Goal: Task Accomplishment & Management: Manage account settings

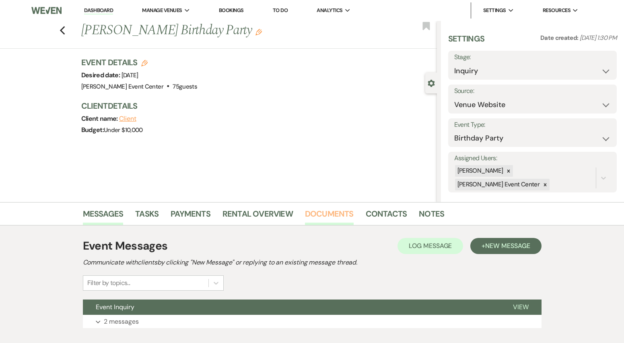
click at [322, 216] on link "Documents" at bounding box center [329, 216] width 49 height 18
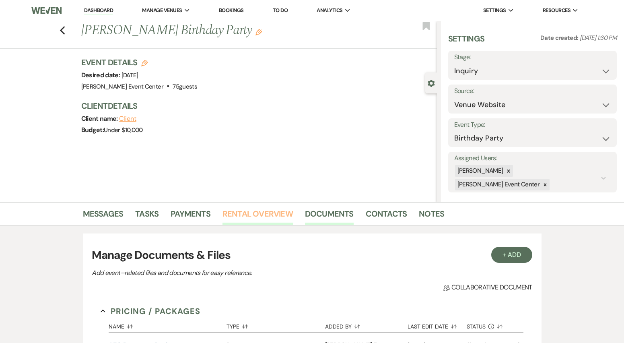
click at [270, 214] on link "Rental Overview" at bounding box center [257, 216] width 70 height 18
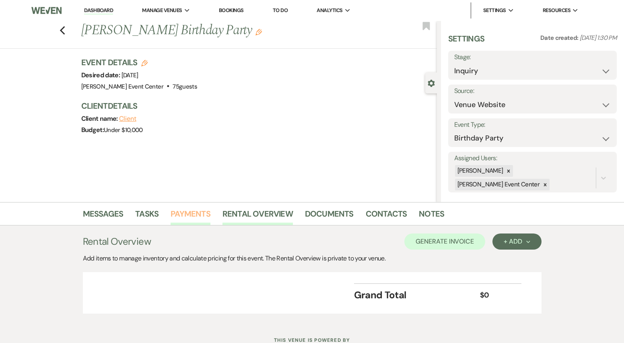
click at [185, 221] on link "Payments" at bounding box center [191, 216] width 40 height 18
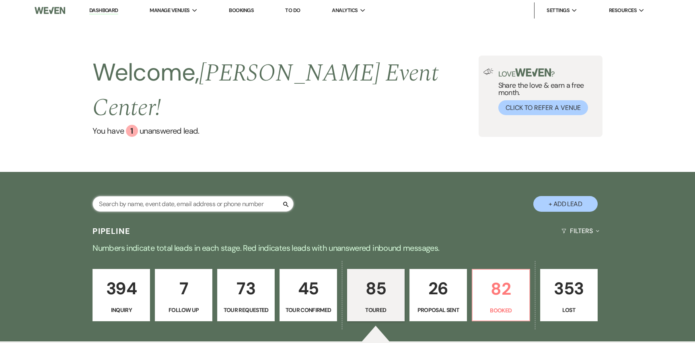
click at [121, 196] on input "text" at bounding box center [193, 204] width 201 height 16
paste input "Dajhavetta"
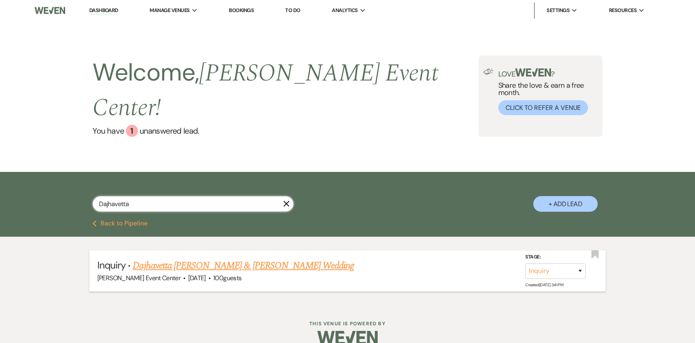
type input "Dajhavetta"
click at [210, 258] on link "Dajhavetta [PERSON_NAME] & [PERSON_NAME] Wedding" at bounding box center [243, 265] width 221 height 14
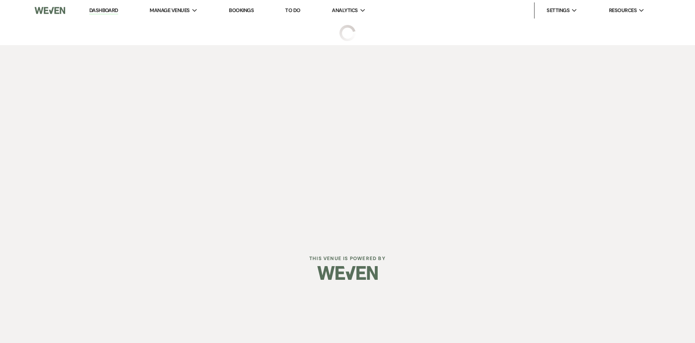
select select "5"
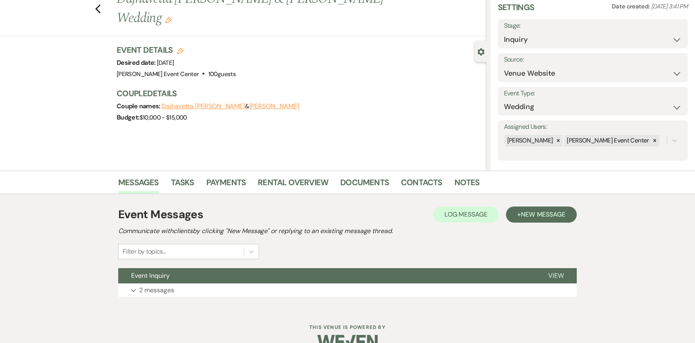
scroll to position [25, 0]
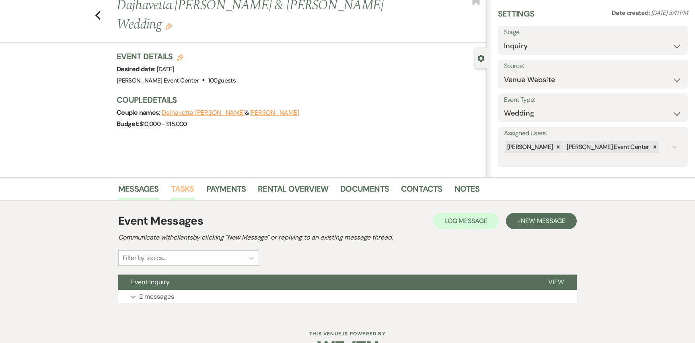
click at [191, 191] on link "Tasks" at bounding box center [182, 191] width 23 height 18
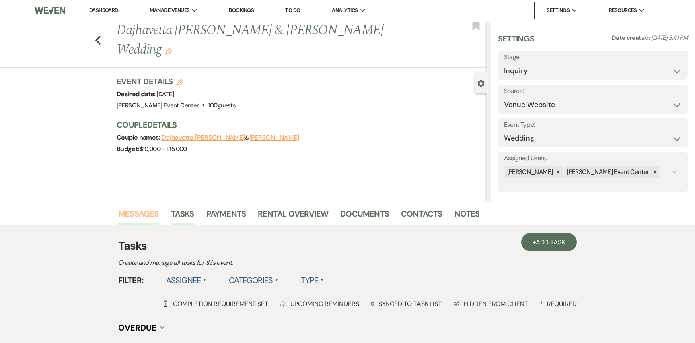
click at [136, 211] on link "Messages" at bounding box center [138, 216] width 41 height 18
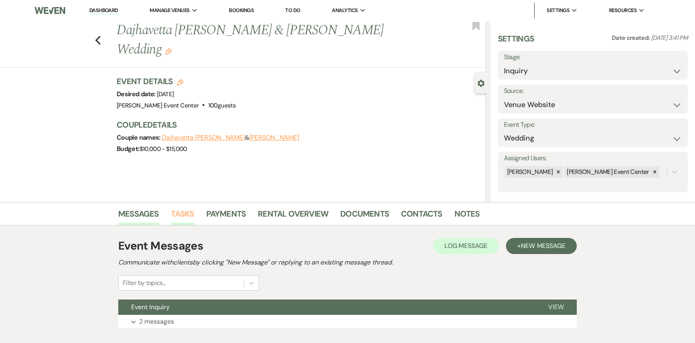
click at [185, 213] on link "Tasks" at bounding box center [182, 216] width 23 height 18
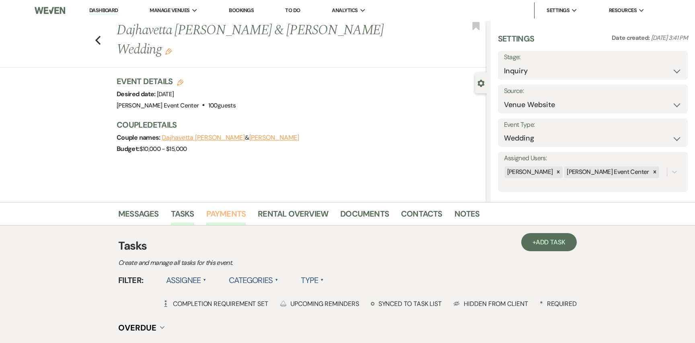
click at [226, 215] on link "Payments" at bounding box center [226, 216] width 40 height 18
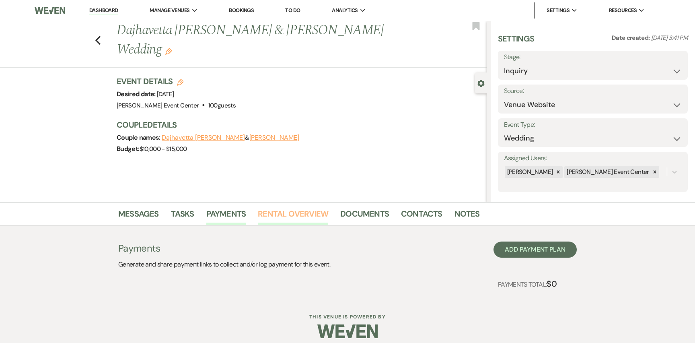
click at [296, 217] on link "Rental Overview" at bounding box center [293, 216] width 70 height 18
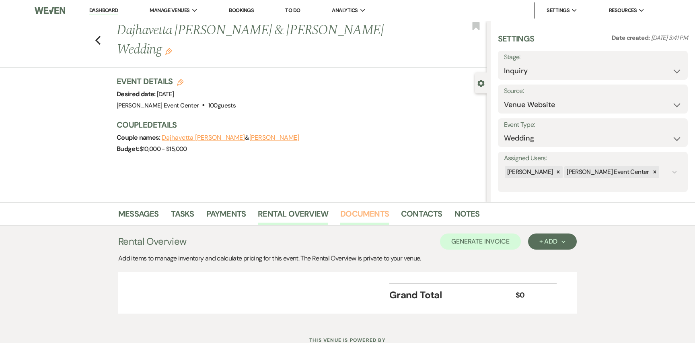
click at [350, 211] on link "Documents" at bounding box center [364, 216] width 49 height 18
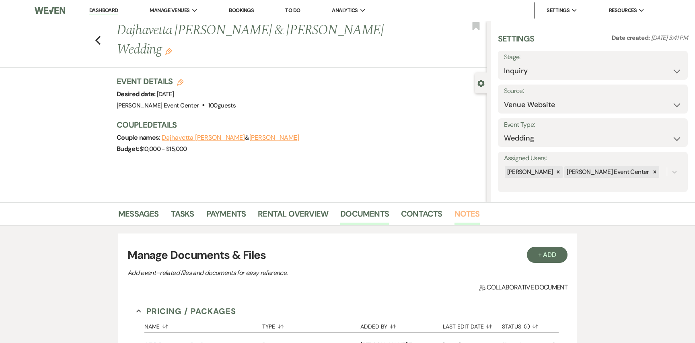
click at [457, 214] on link "Notes" at bounding box center [467, 216] width 25 height 18
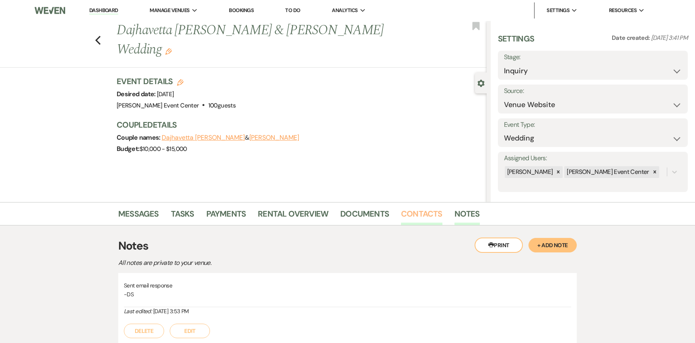
click at [429, 217] on link "Contacts" at bounding box center [421, 216] width 41 height 18
